Goal: Transaction & Acquisition: Subscribe to service/newsletter

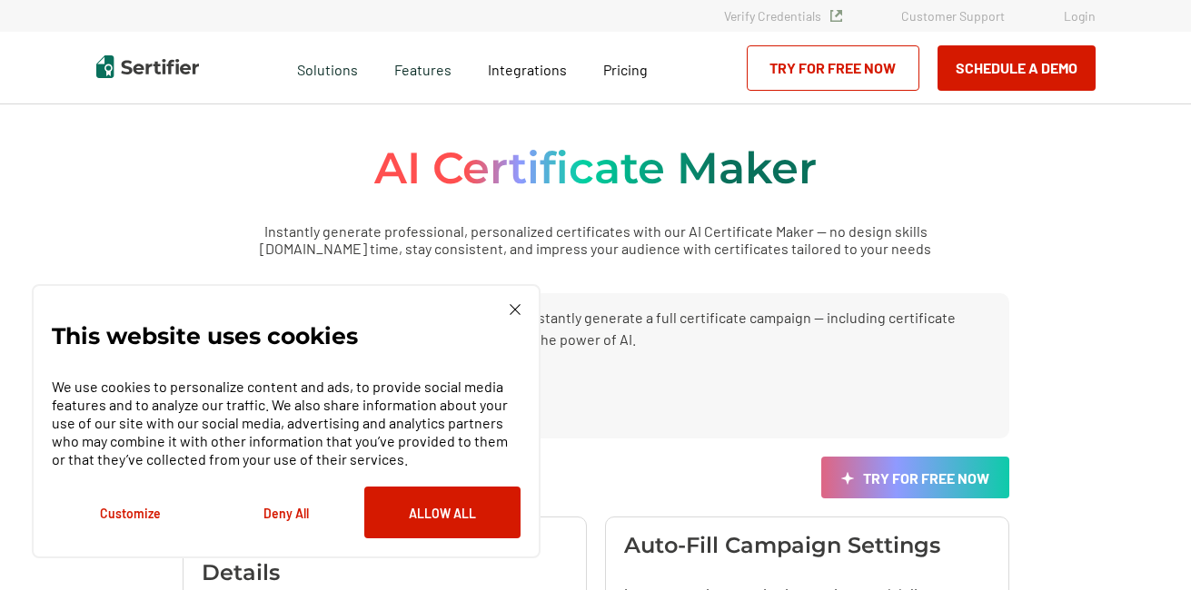
click at [828, 68] on link "Try for Free Now" at bounding box center [832, 67] width 173 height 45
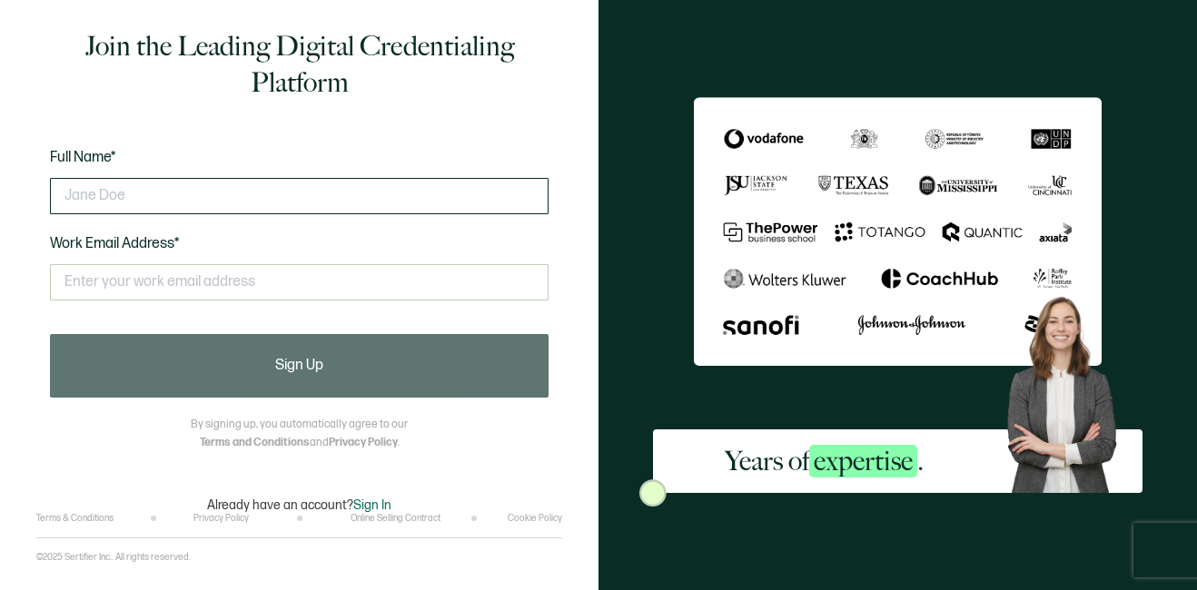
click at [274, 203] on input "text" at bounding box center [299, 196] width 499 height 36
type input "[PERSON_NAME]"
type input "[EMAIL_ADDRESS][DOMAIN_NAME]"
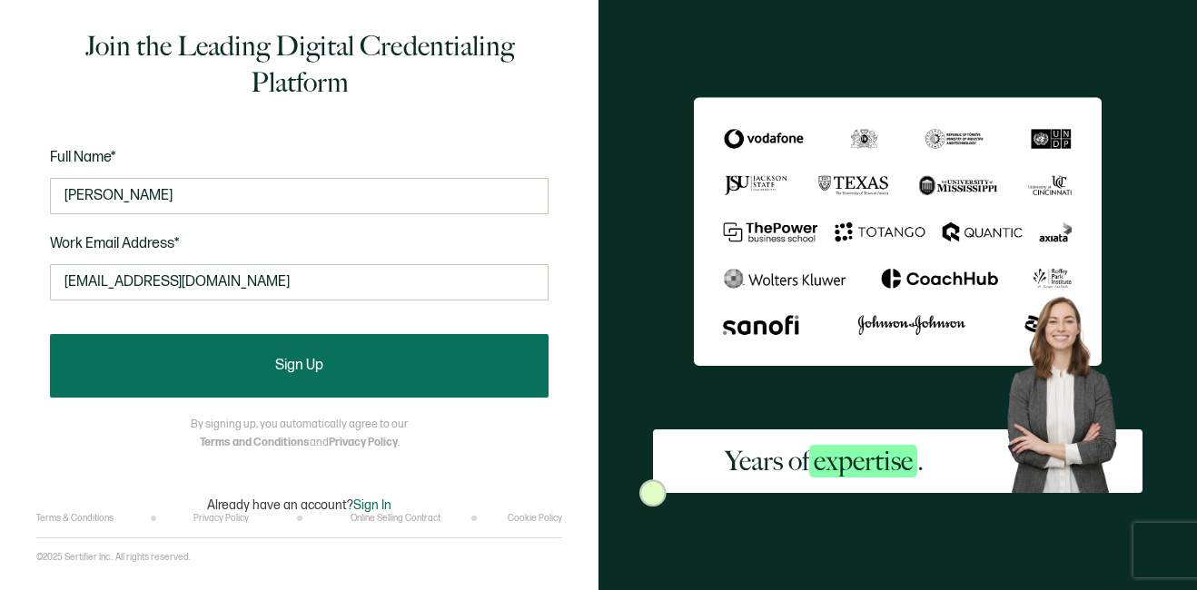
click at [321, 356] on button "Sign Up" at bounding box center [299, 366] width 499 height 64
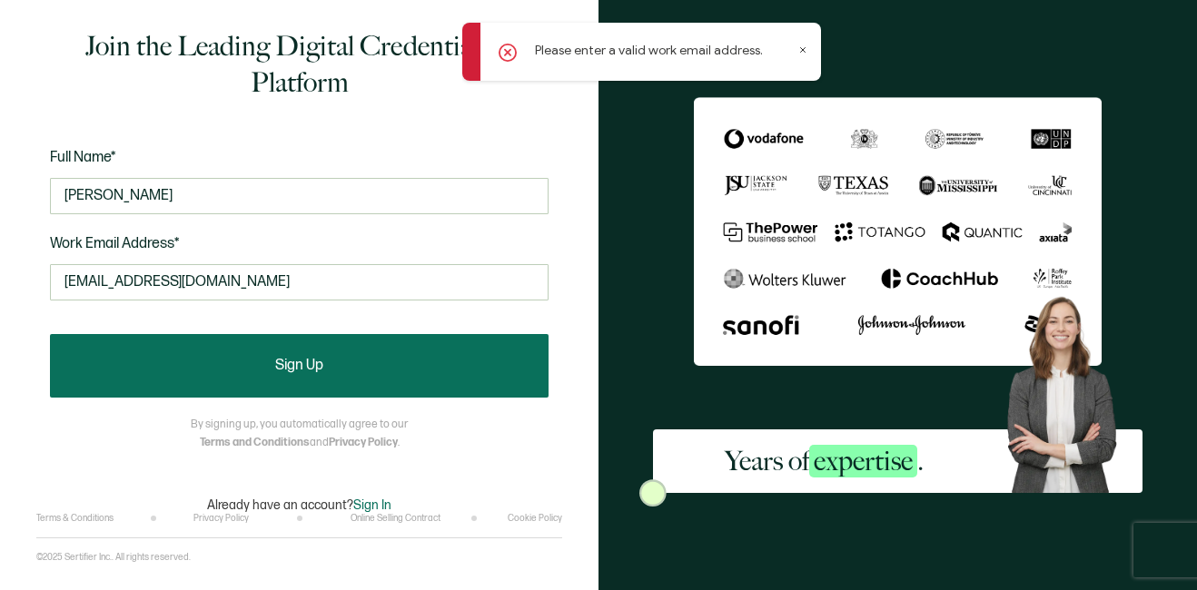
click at [321, 356] on button "Sign Up" at bounding box center [299, 366] width 499 height 64
